Goal: Task Accomplishment & Management: Use online tool/utility

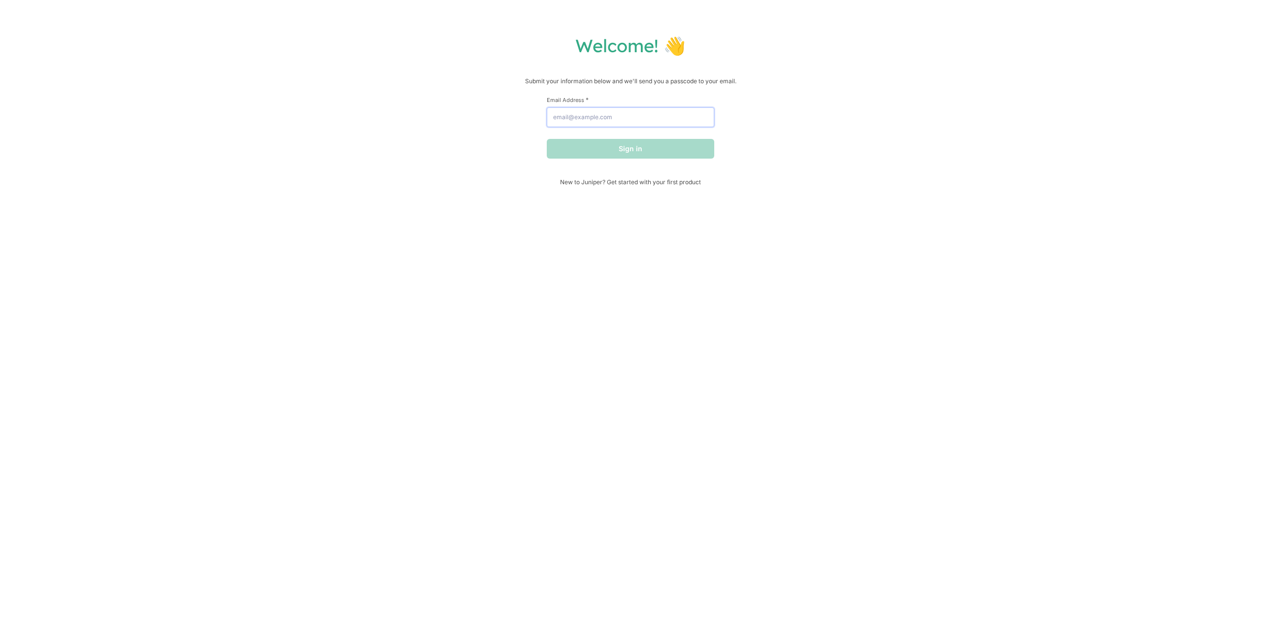
click at [570, 121] on input "Email Address *" at bounding box center [631, 117] width 168 height 20
type input "frank@orderofthestick.nl"
click at [547, 139] on button "Sign in" at bounding box center [631, 149] width 168 height 20
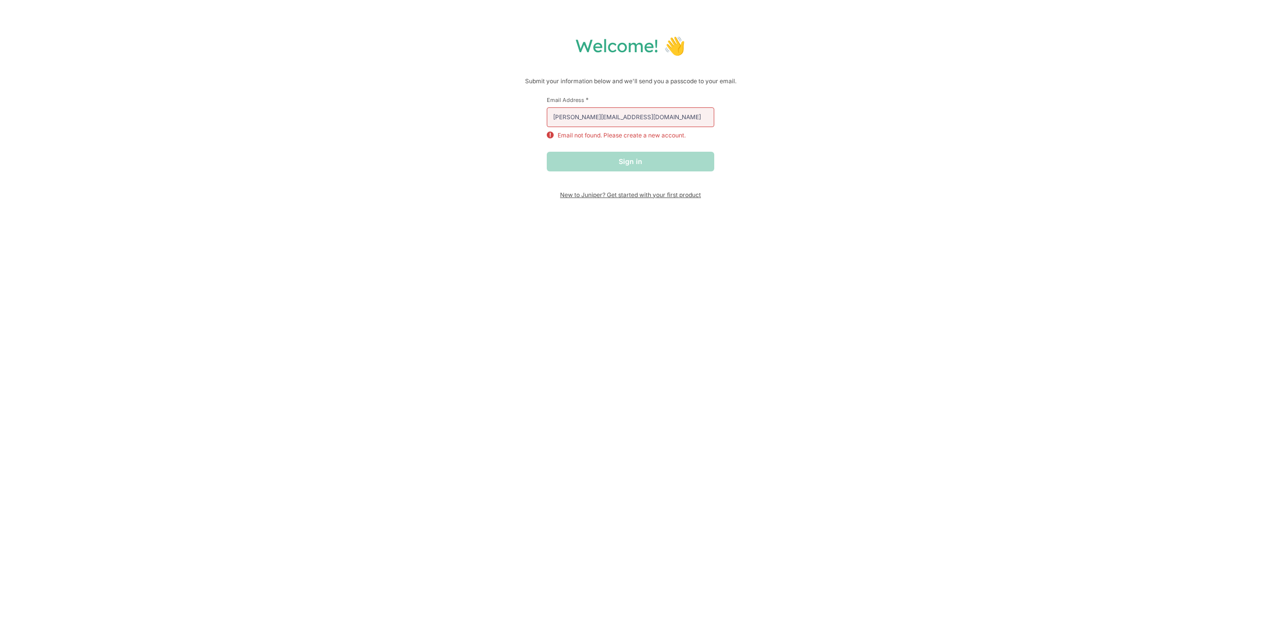
click at [638, 195] on span "New to Juniper? Get started with your first product" at bounding box center [631, 194] width 168 height 7
